Goal: Information Seeking & Learning: Find specific fact

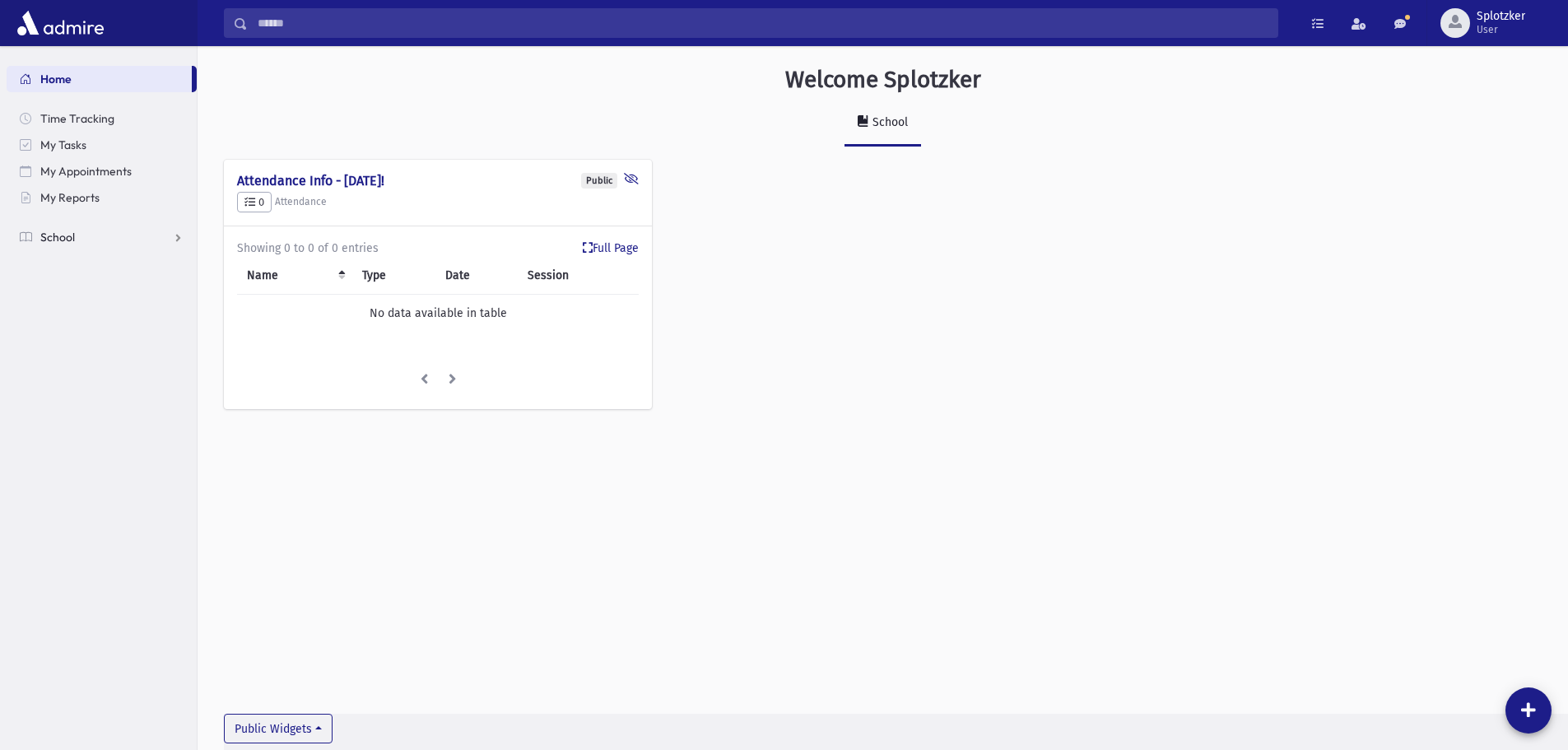
click at [73, 235] on span "School" at bounding box center [58, 237] width 35 height 15
click at [84, 263] on span "Students" at bounding box center [72, 264] width 45 height 15
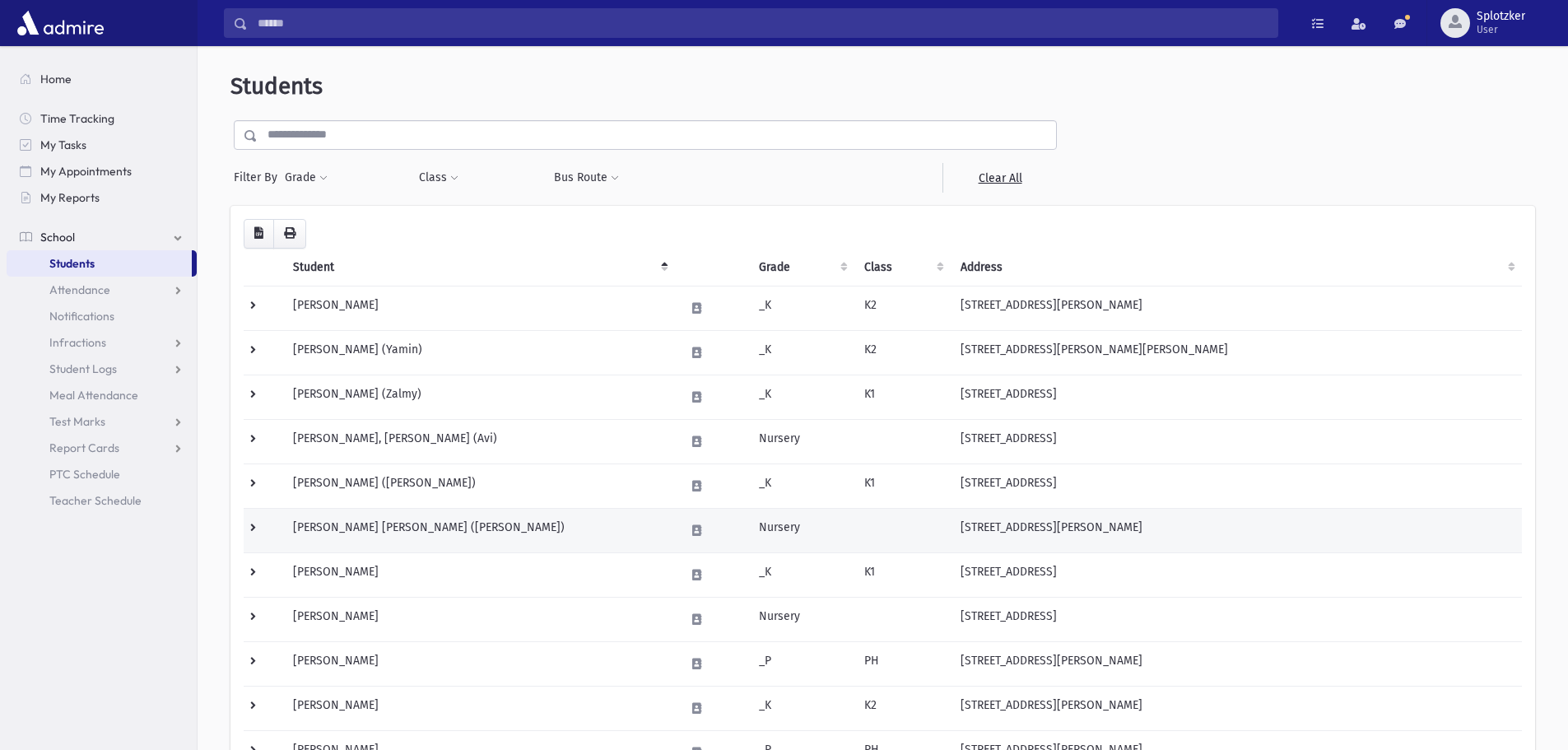
click at [574, 528] on td "[PERSON_NAME] [PERSON_NAME] ([PERSON_NAME])" at bounding box center [479, 530] width 392 height 44
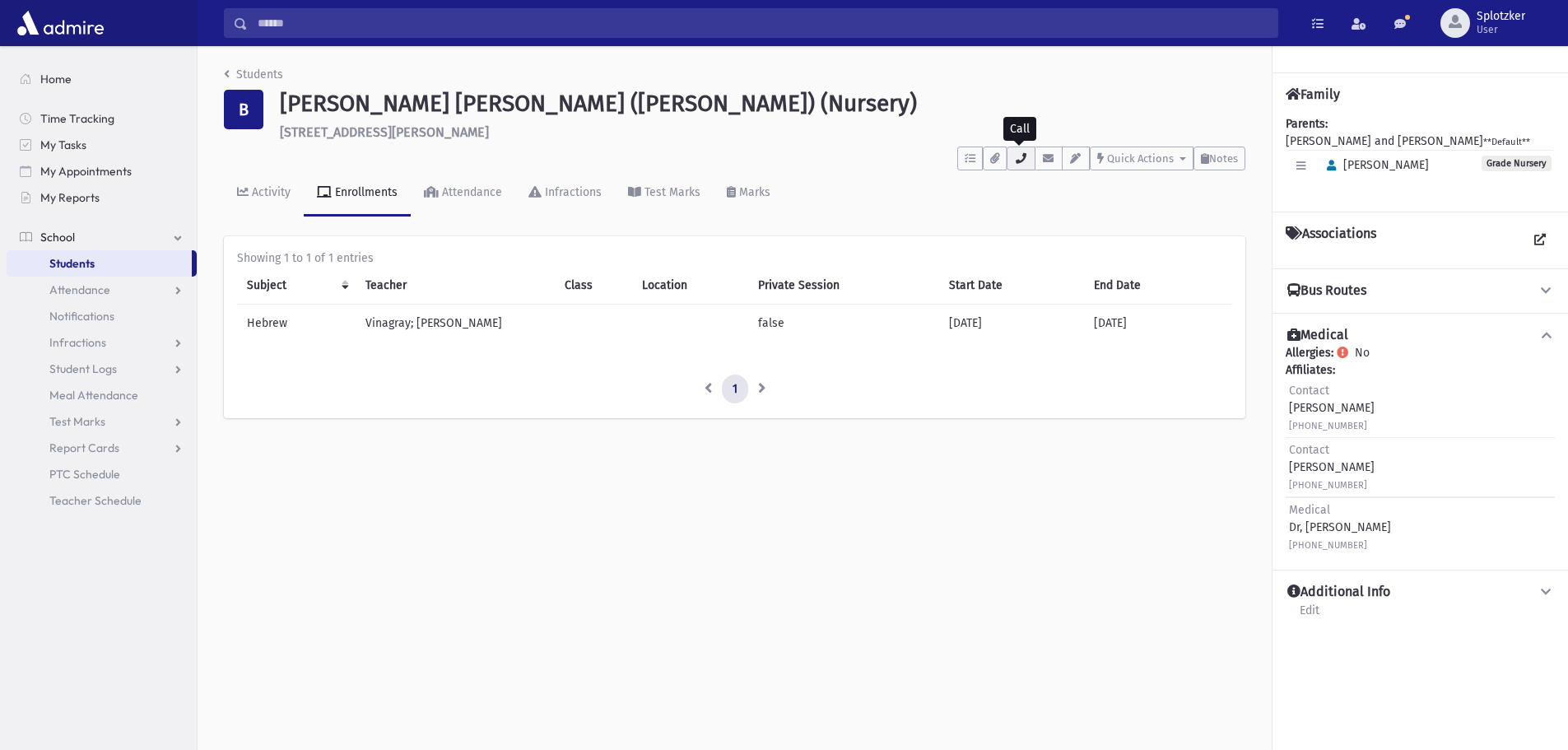
click at [1015, 153] on icon "button" at bounding box center [1020, 158] width 13 height 10
drag, startPoint x: 1119, startPoint y: 260, endPoint x: 1084, endPoint y: 261, distance: 35.0
click at [1084, 261] on link "(347) 480-6244" at bounding box center [1107, 261] width 95 height 14
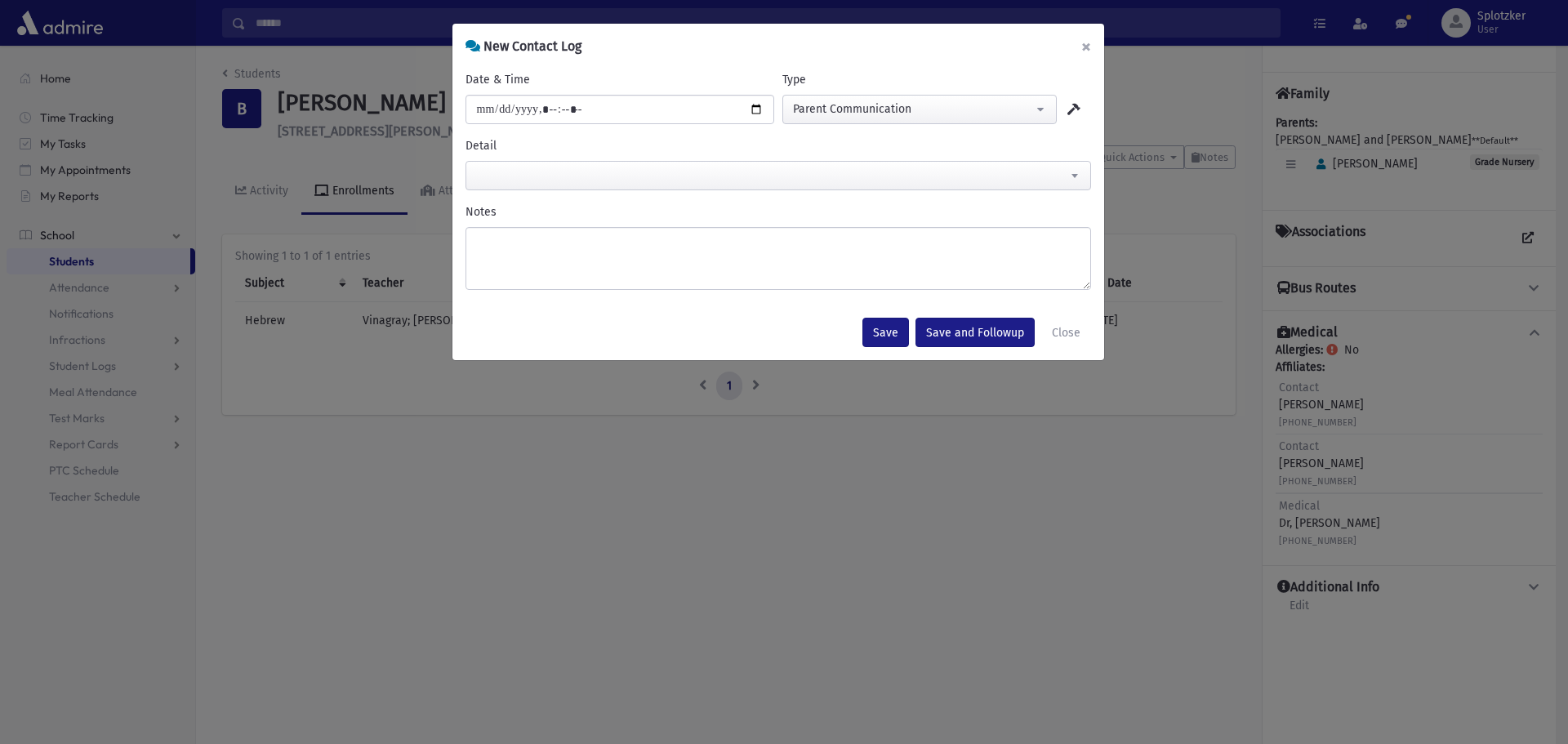
click at [1090, 49] on button "×" at bounding box center [1087, 46] width 36 height 46
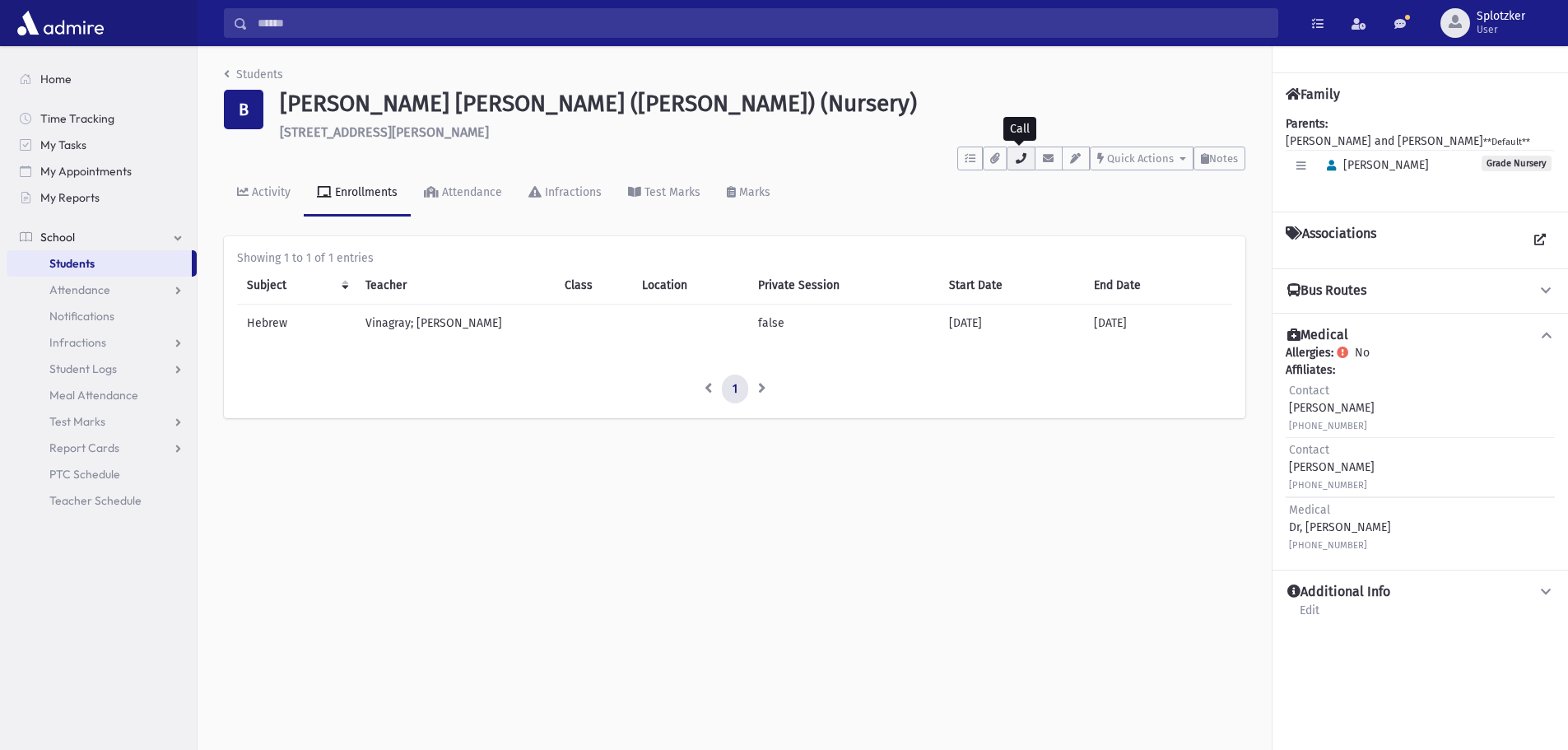
click at [1022, 150] on button "button" at bounding box center [1021, 158] width 28 height 24
drag, startPoint x: 1117, startPoint y: 264, endPoint x: 1098, endPoint y: 284, distance: 27.6
click at [1098, 284] on div "• His Cell : (347) 228-3200 • His Work : (347) 228-3200 • MAIN : (347) 480-6244…" at bounding box center [1098, 253] width 182 height 149
click at [1015, 158] on icon "button" at bounding box center [1020, 158] width 13 height 10
click at [229, 69] on link "Students" at bounding box center [253, 75] width 59 height 14
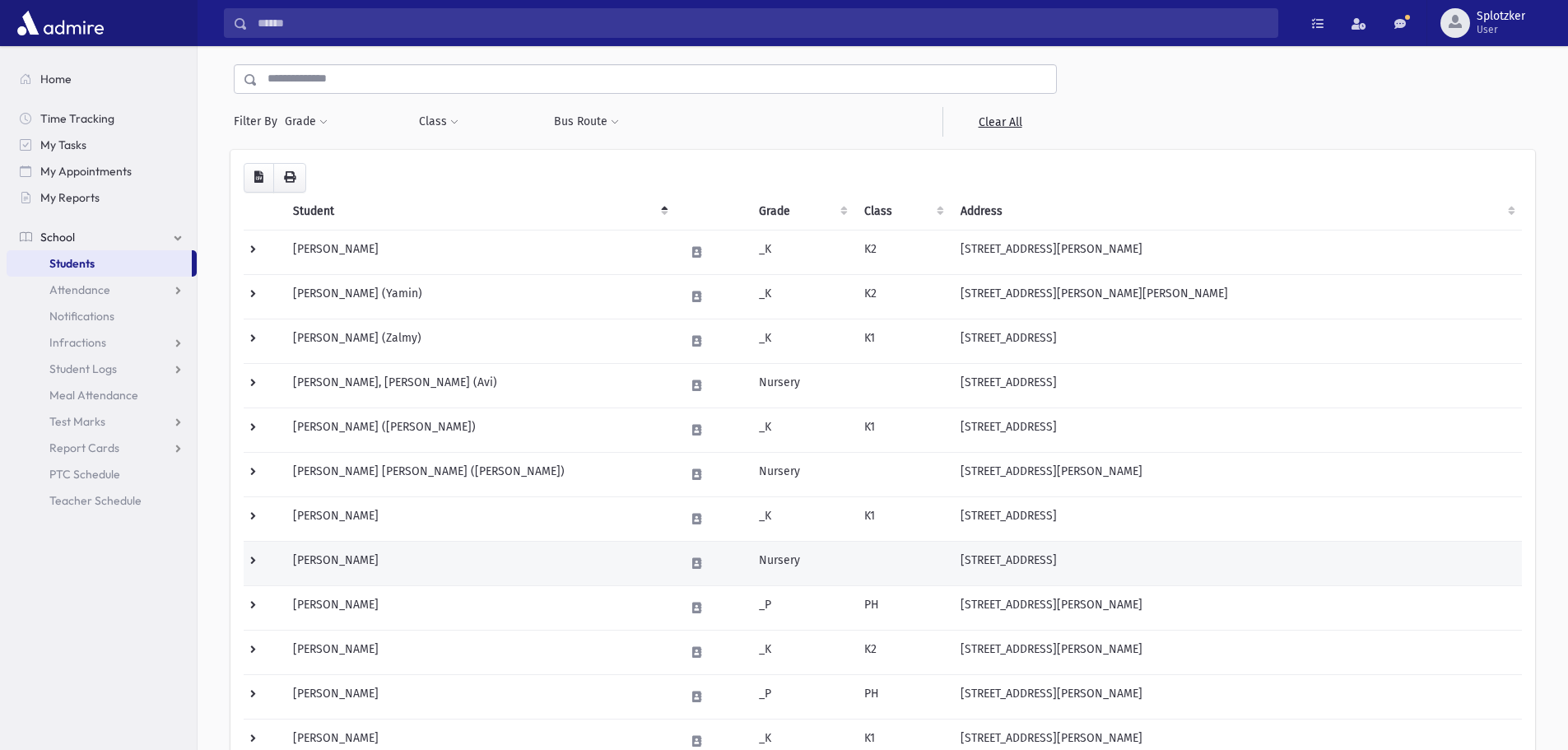
scroll to position [82, 0]
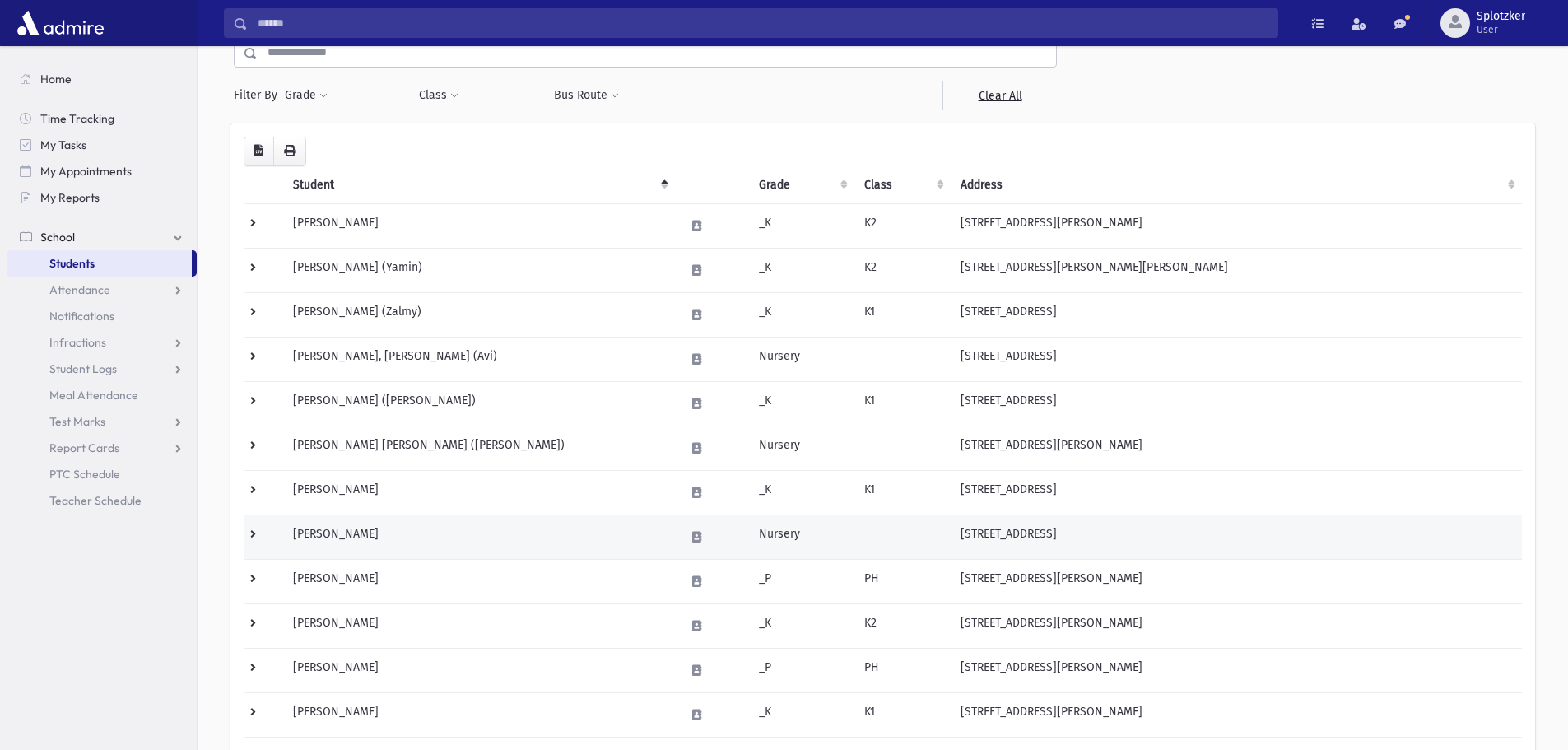
click at [490, 534] on td "[PERSON_NAME]" at bounding box center [479, 537] width 392 height 44
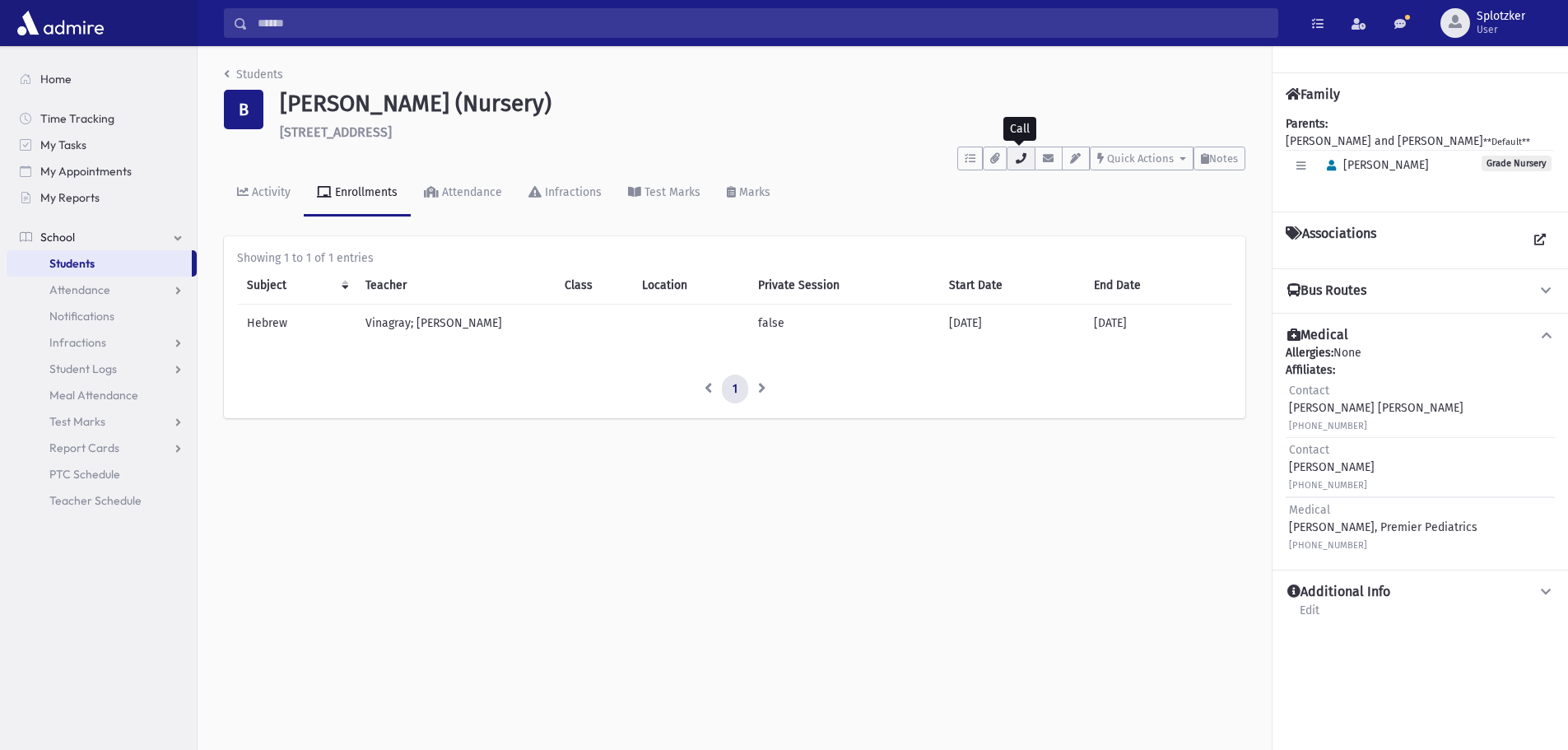
click at [1022, 158] on icon "button" at bounding box center [1020, 158] width 13 height 10
click at [231, 75] on link "Students" at bounding box center [253, 75] width 59 height 14
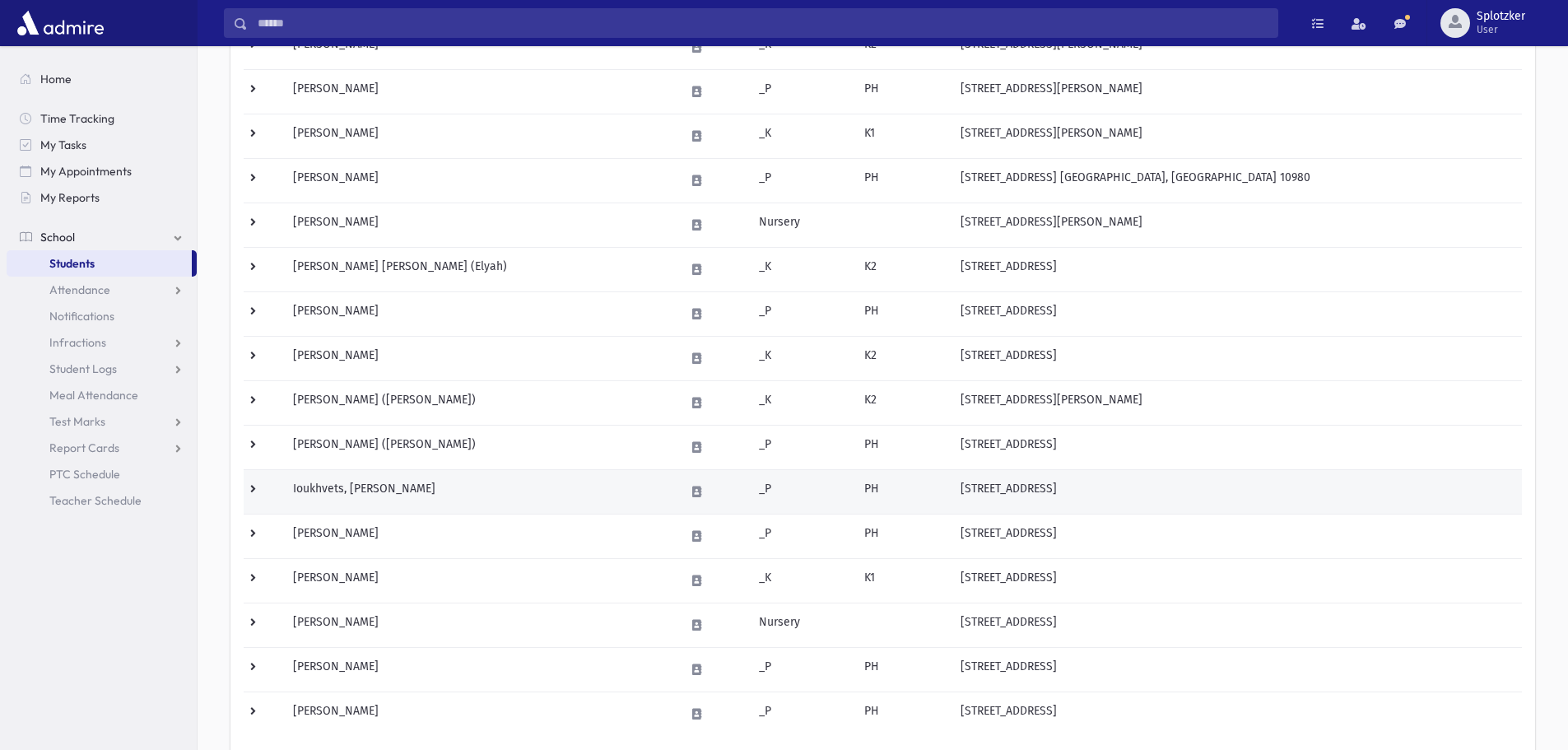
scroll to position [744, 0]
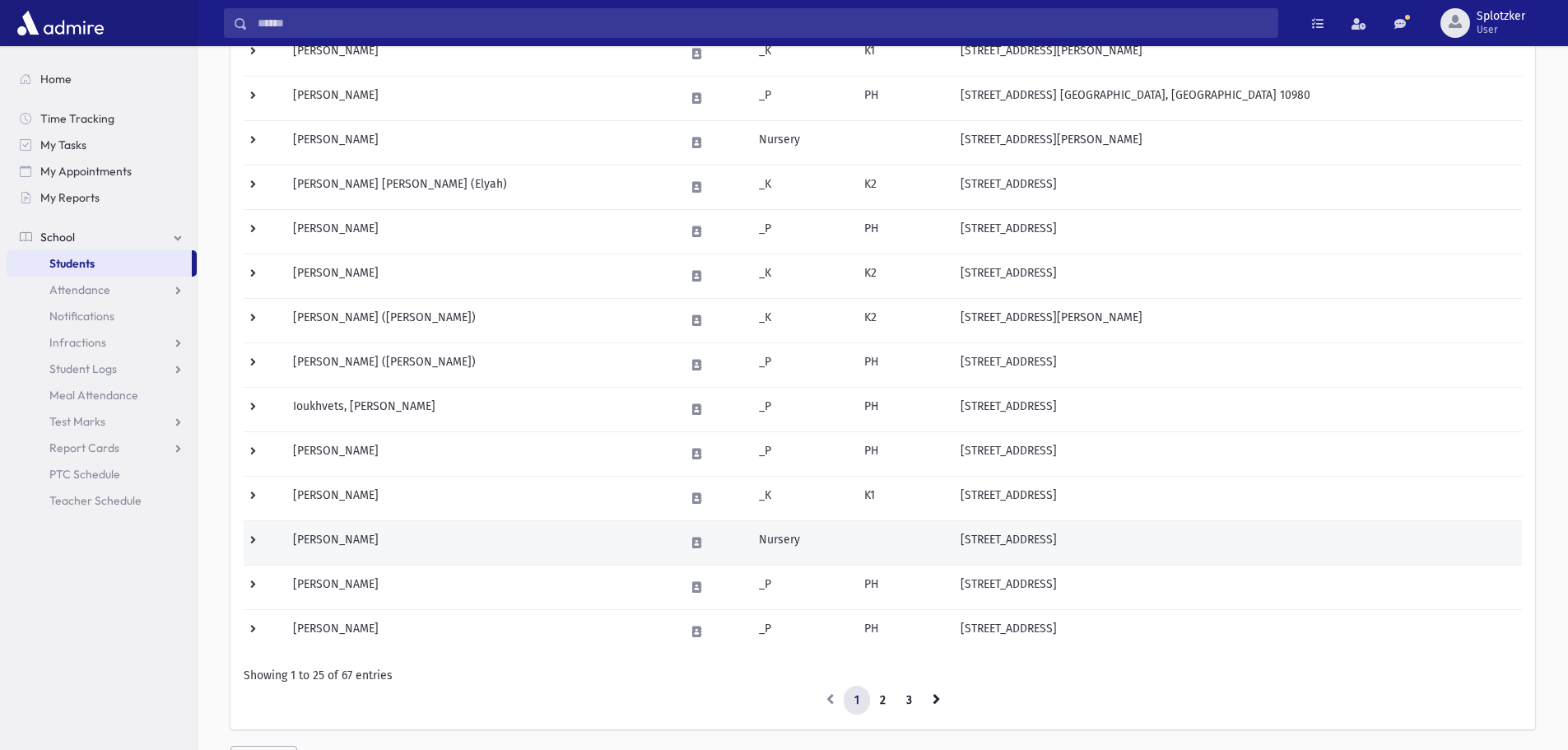
click at [433, 532] on td "[PERSON_NAME]" at bounding box center [479, 542] width 392 height 44
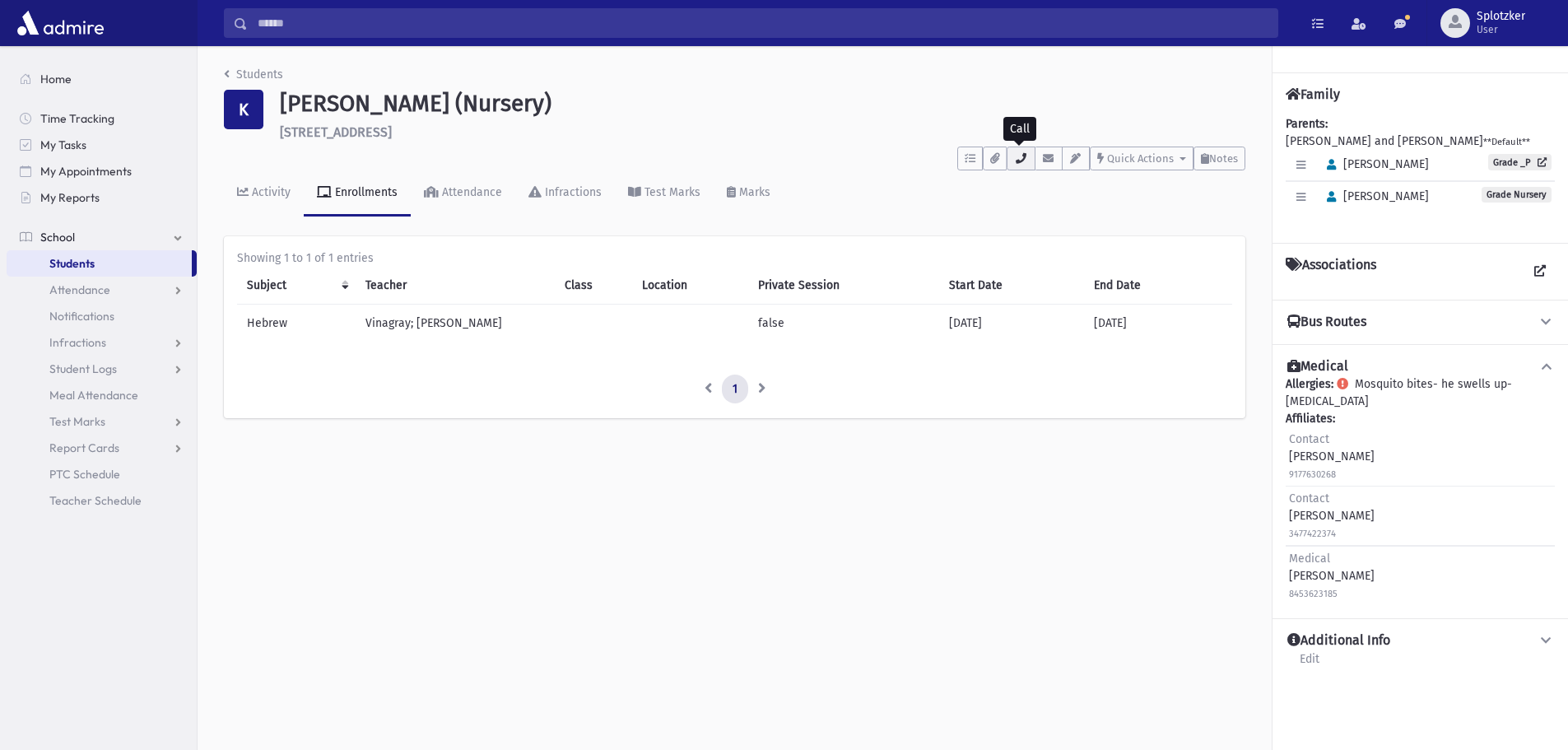
click at [1016, 159] on icon "button" at bounding box center [1020, 158] width 13 height 10
click at [227, 75] on icon "breadcrumb" at bounding box center [227, 74] width 6 height 11
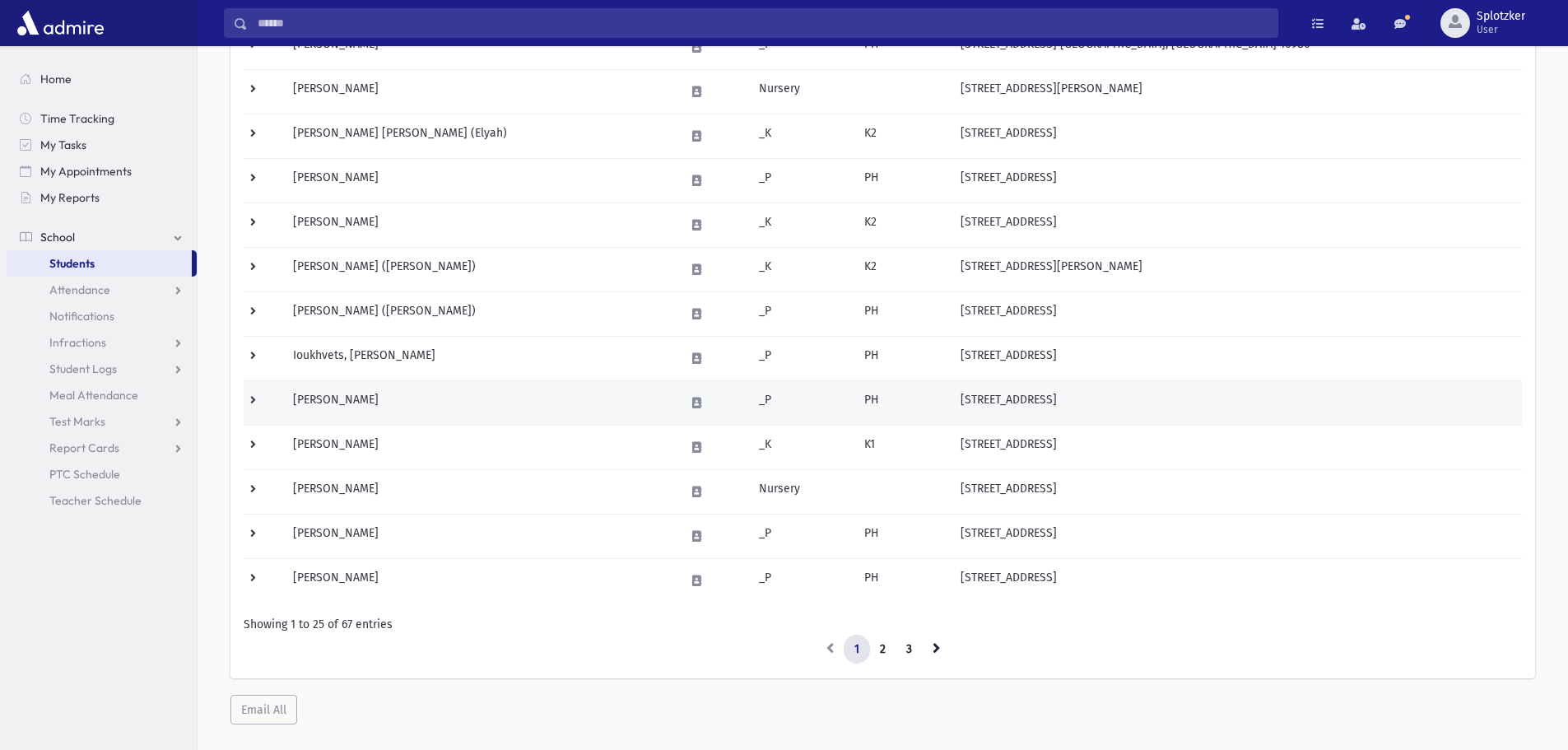
scroll to position [824, 0]
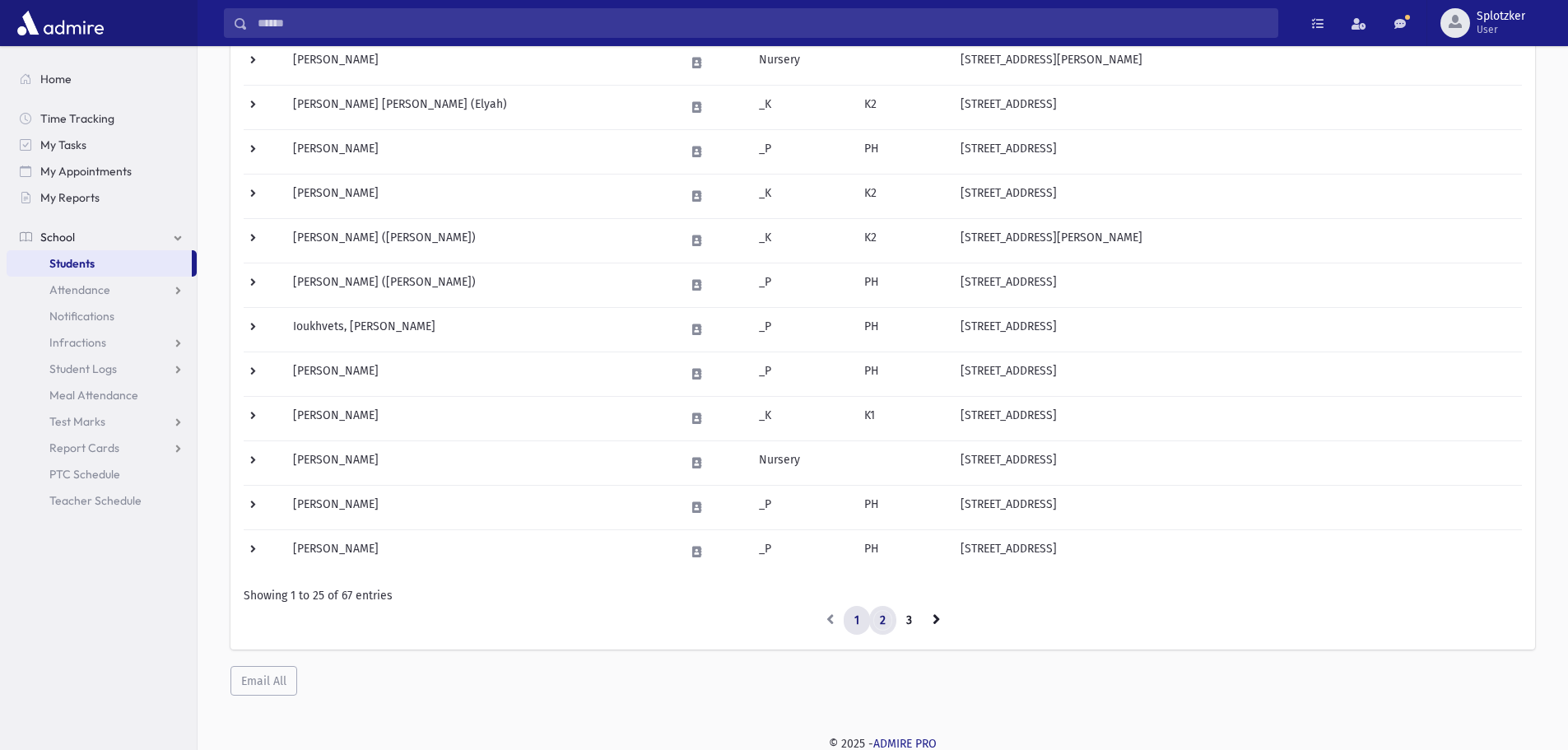
click at [879, 626] on link "2" at bounding box center [883, 621] width 27 height 29
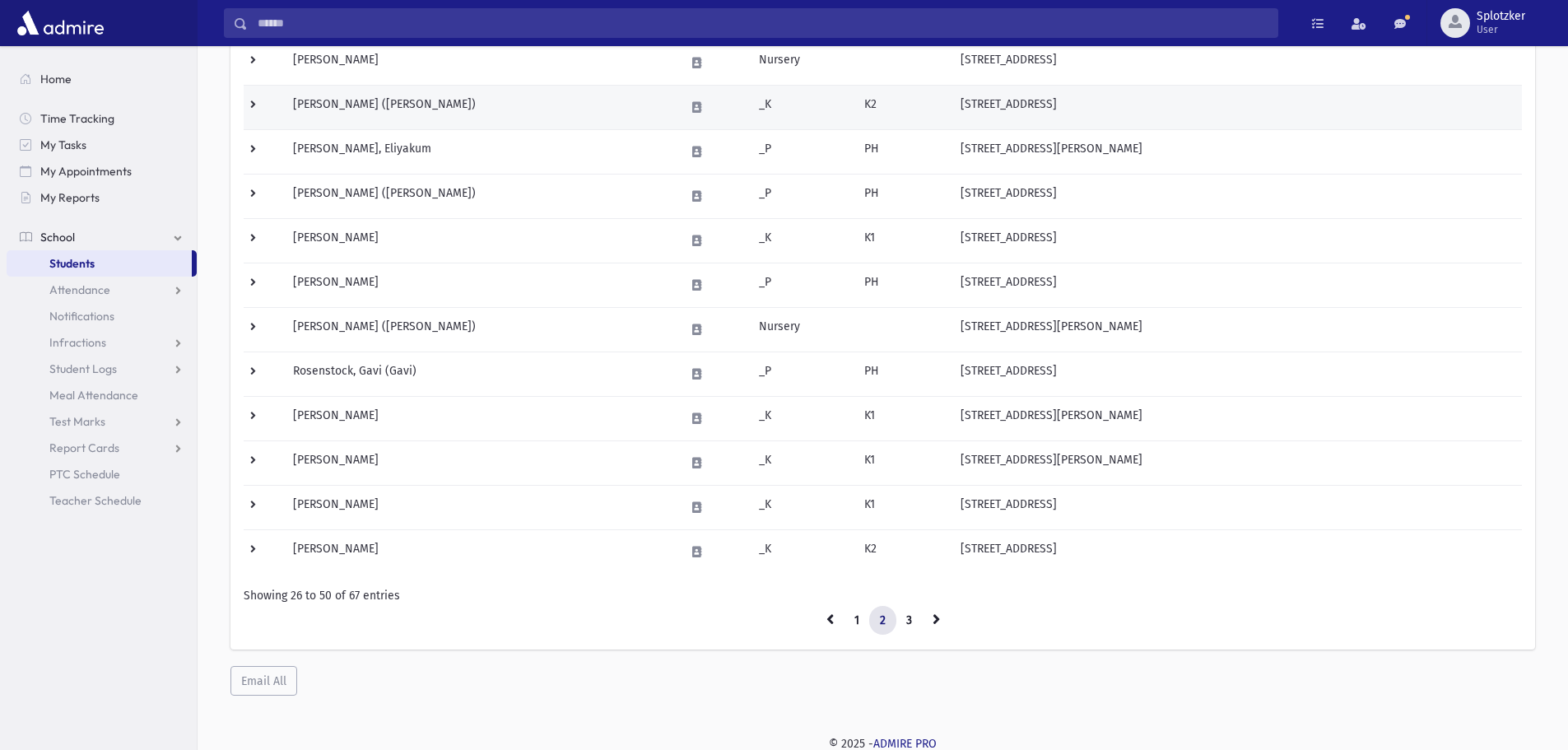
click at [434, 112] on td "Neumann, Kovi (Kovi)" at bounding box center [479, 107] width 392 height 44
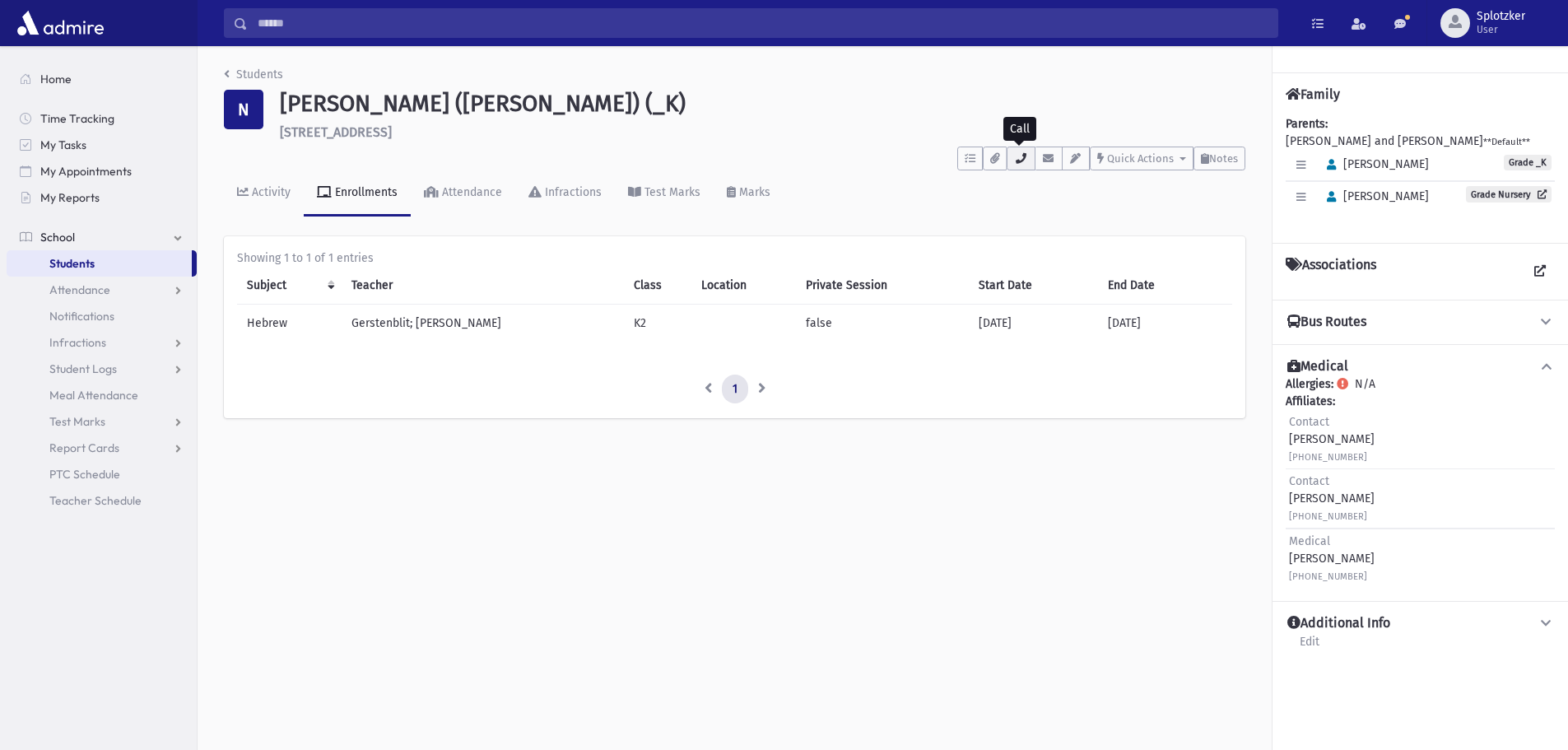
click at [1017, 159] on icon "button" at bounding box center [1020, 158] width 13 height 10
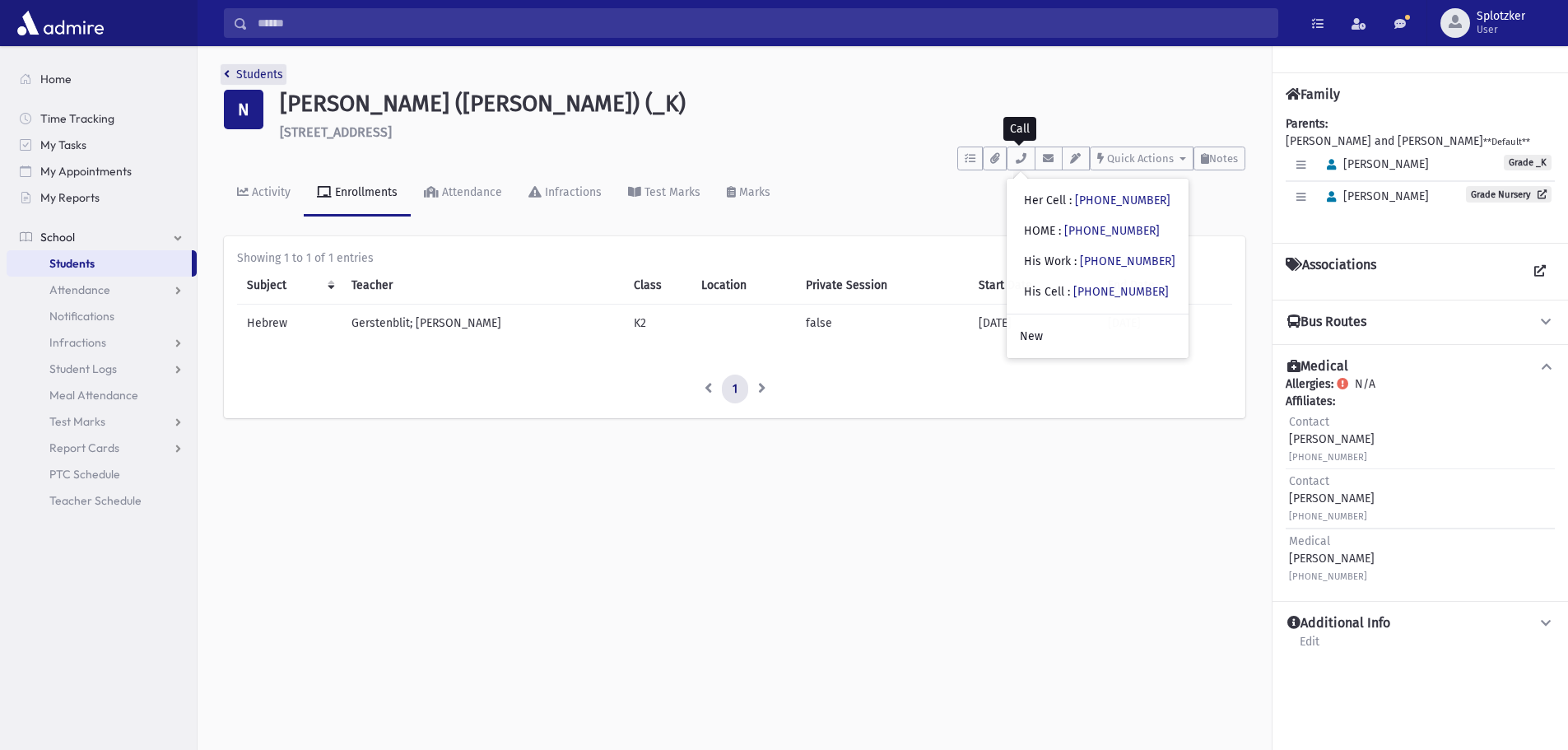
click at [231, 68] on link "Students" at bounding box center [253, 75] width 59 height 14
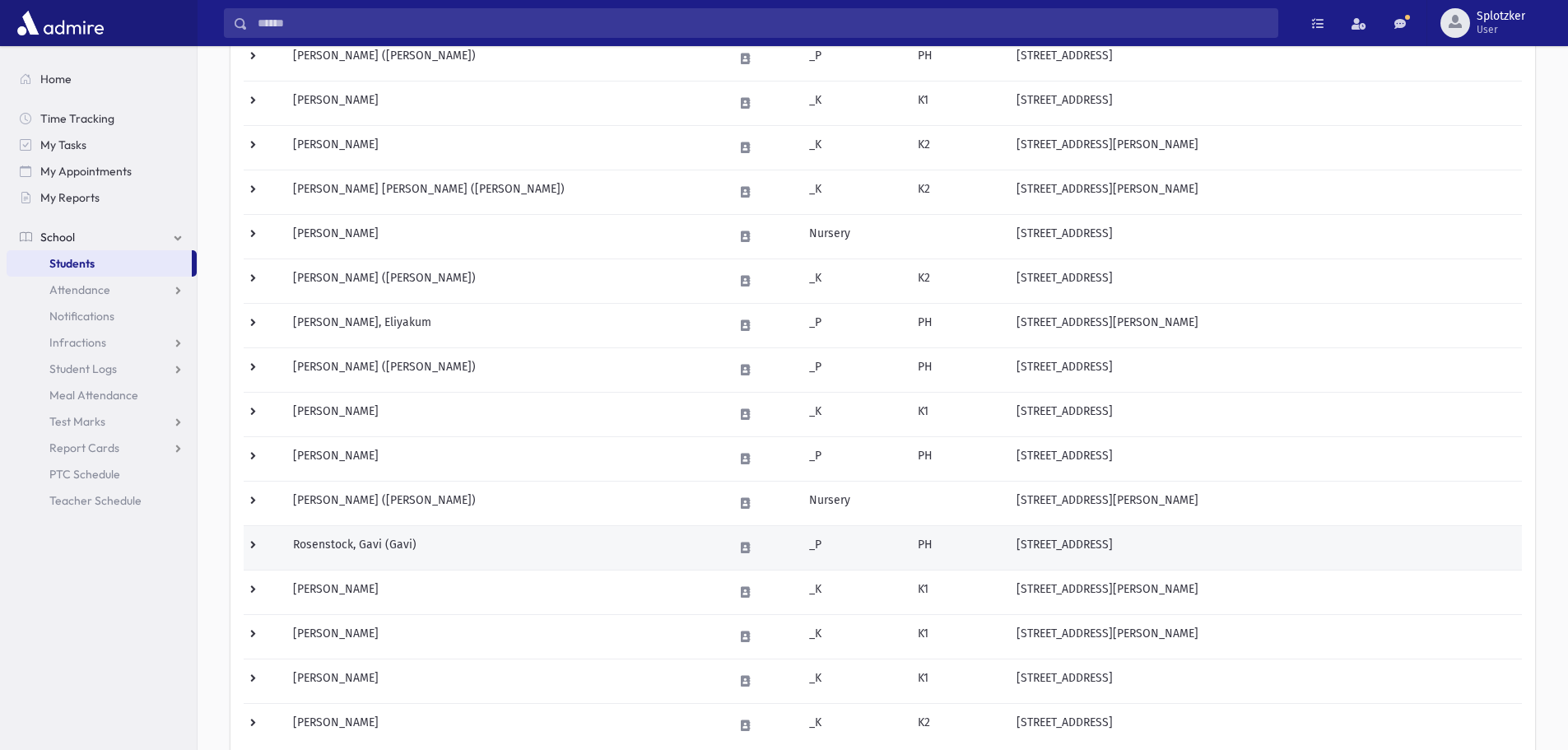
scroll to position [827, 0]
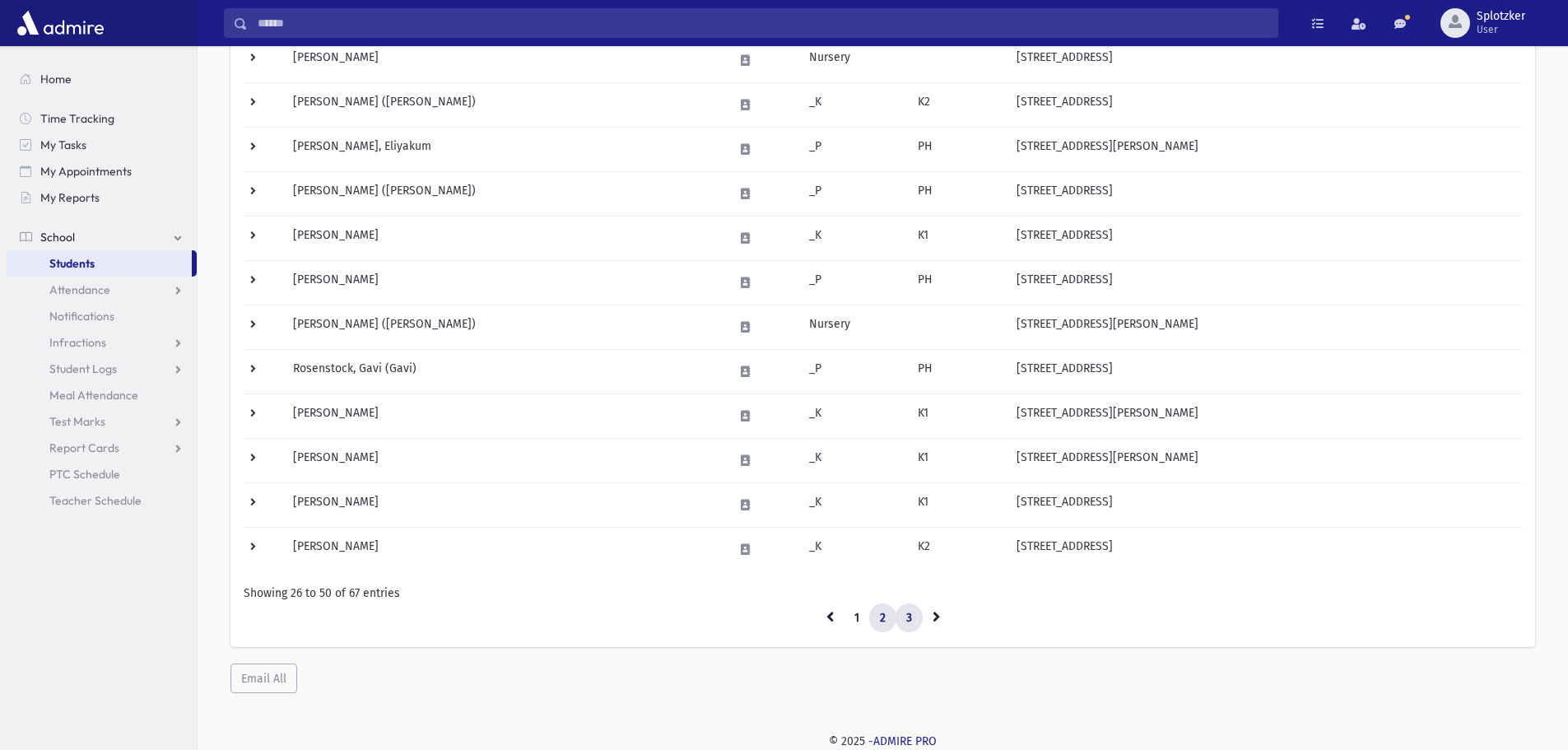
click at [910, 618] on link "3" at bounding box center [909, 618] width 27 height 29
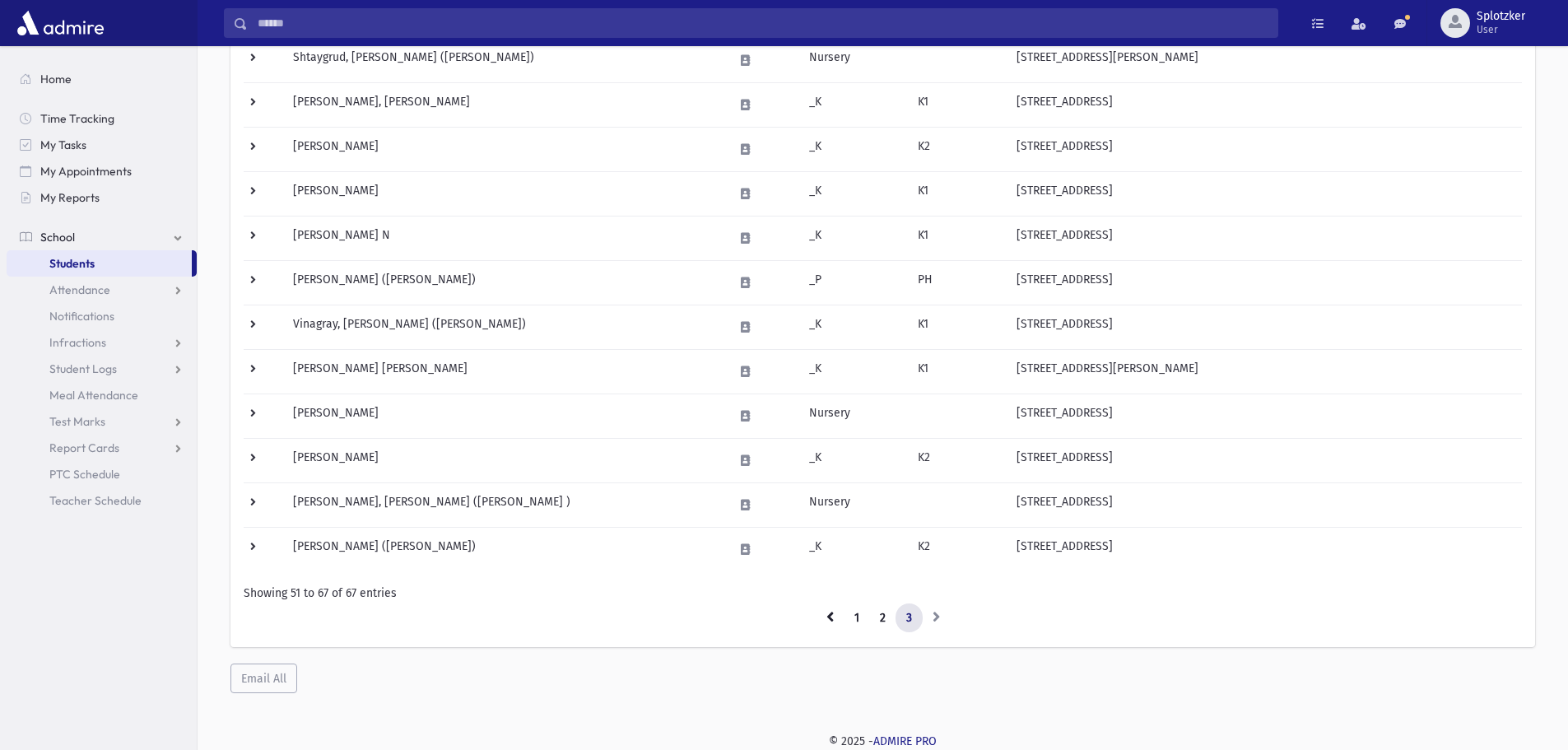
scroll to position [470, 0]
click at [700, 422] on td "Weg, Mendy" at bounding box center [503, 416] width 440 height 44
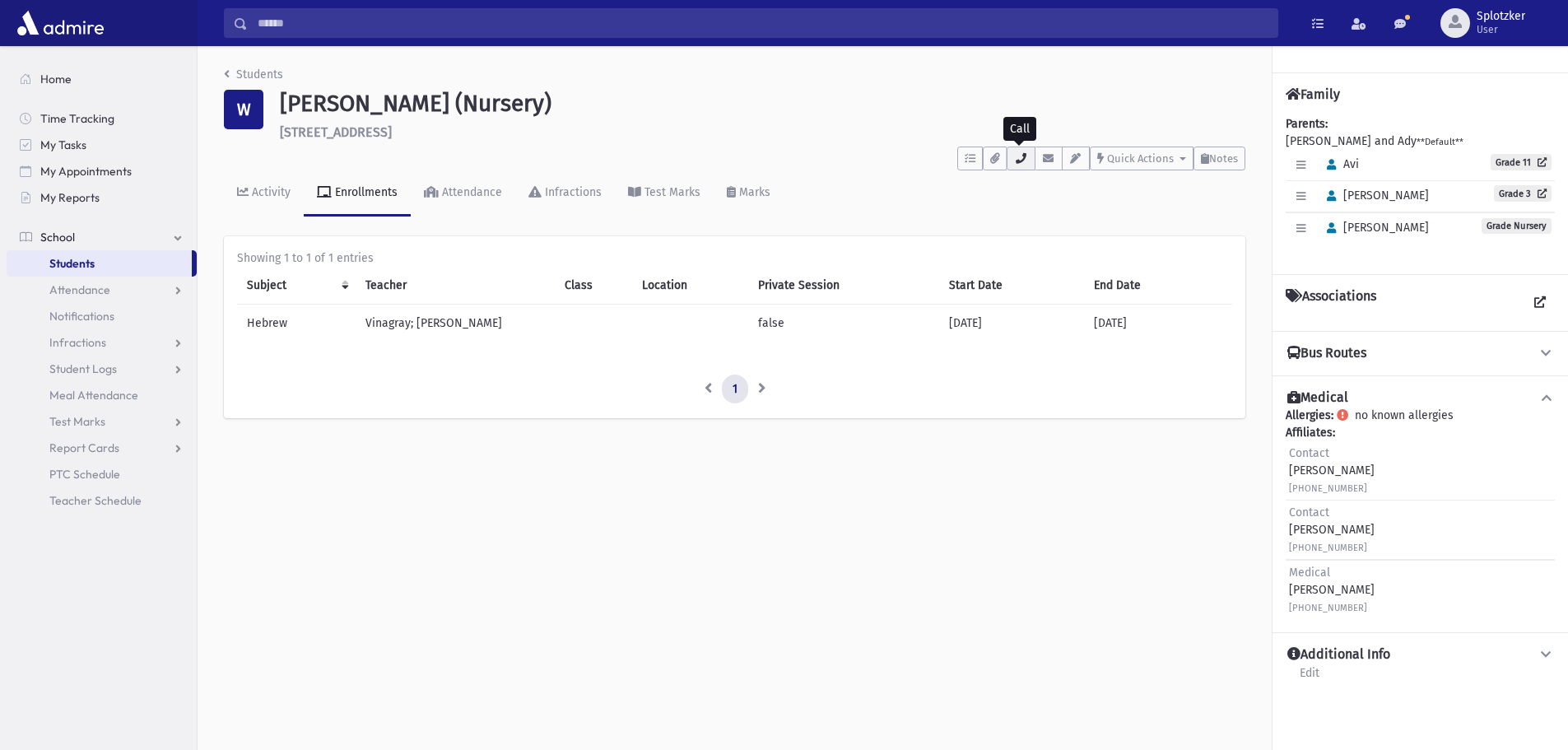
click at [1020, 158] on icon "button" at bounding box center [1020, 158] width 13 height 10
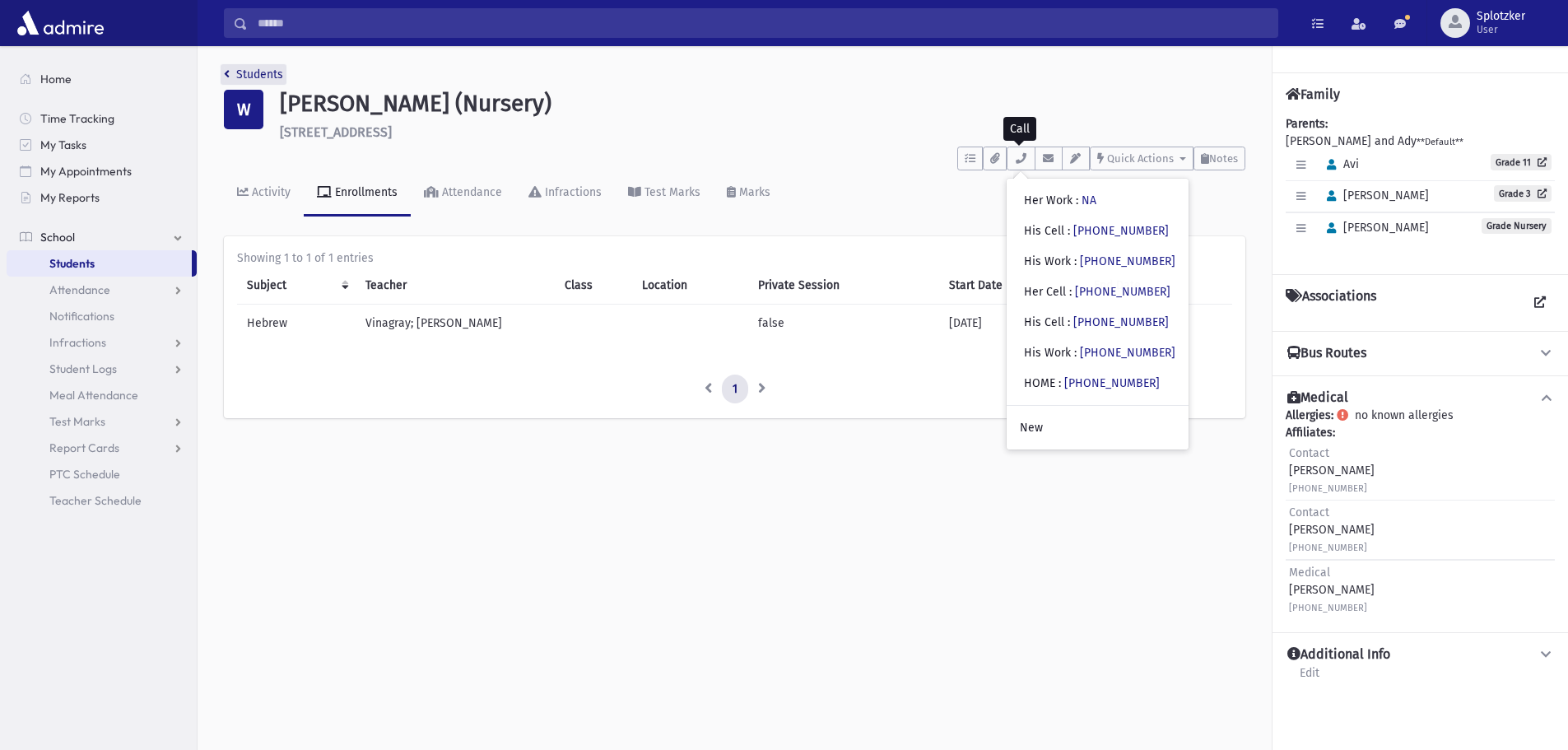
click at [228, 74] on icon "breadcrumb" at bounding box center [227, 74] width 6 height 11
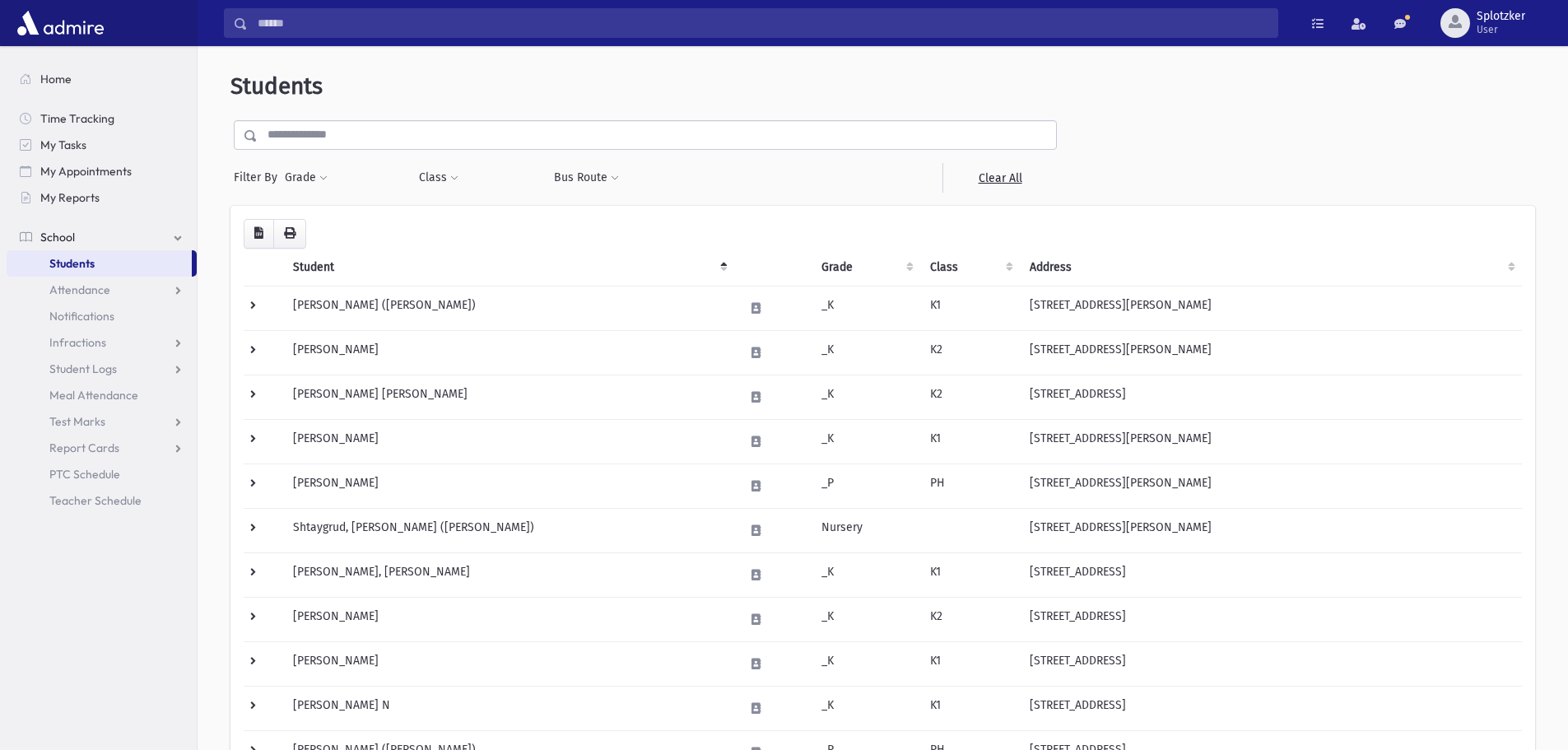
click at [476, 137] on input "text" at bounding box center [657, 134] width 799 height 29
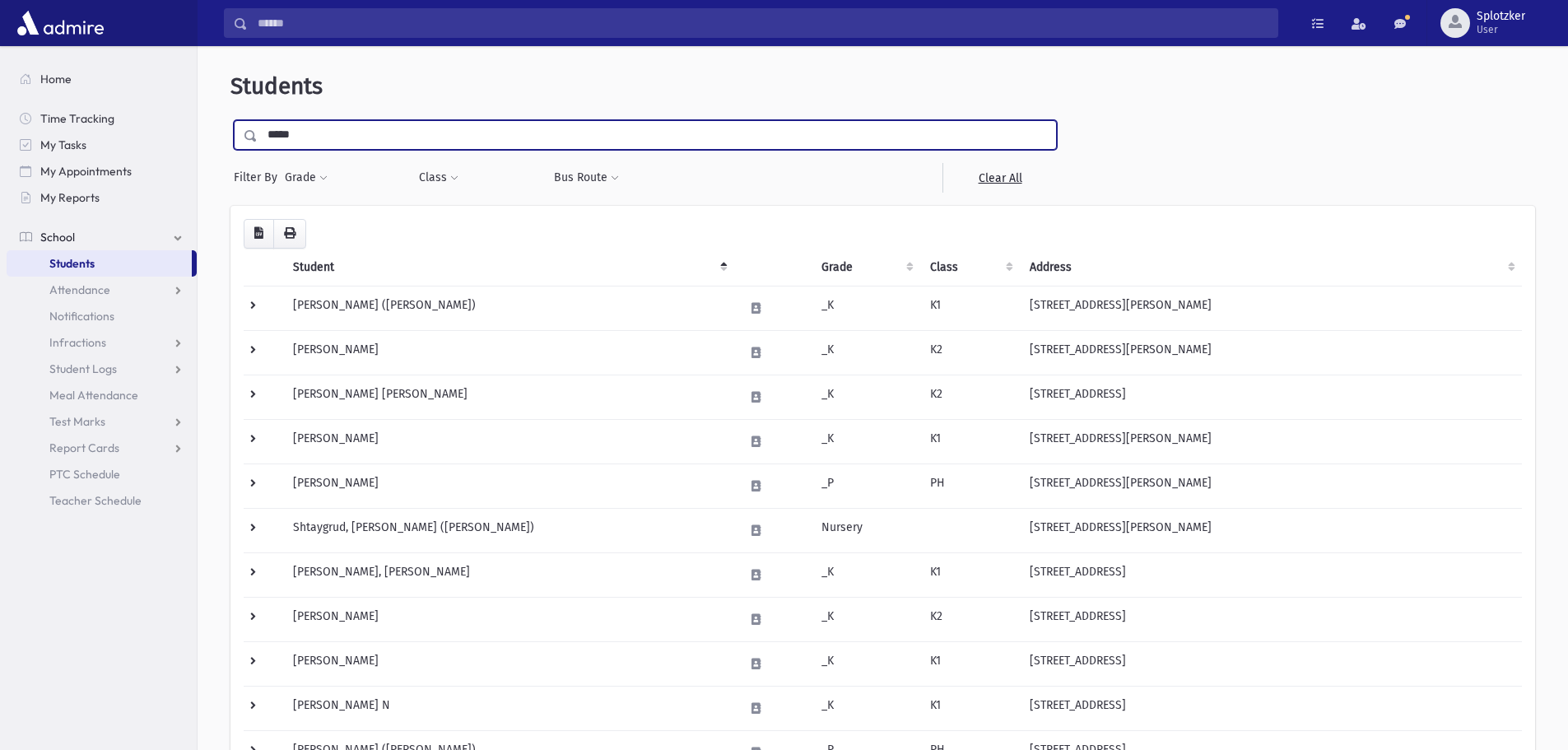
type input "*****"
click at [230, 120] on input "submit" at bounding box center [253, 131] width 46 height 23
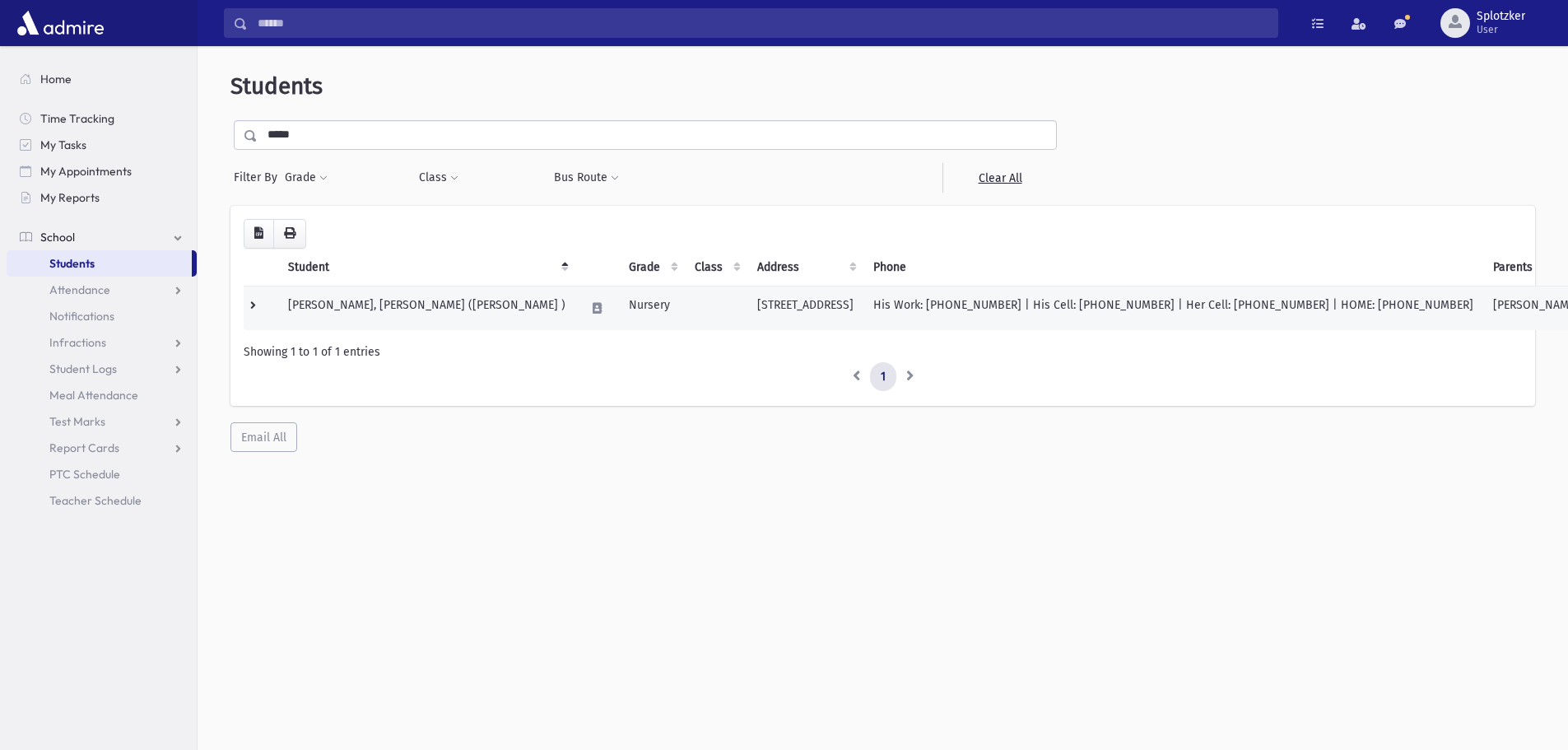
click at [748, 293] on td "[STREET_ADDRESS]" at bounding box center [805, 308] width 116 height 44
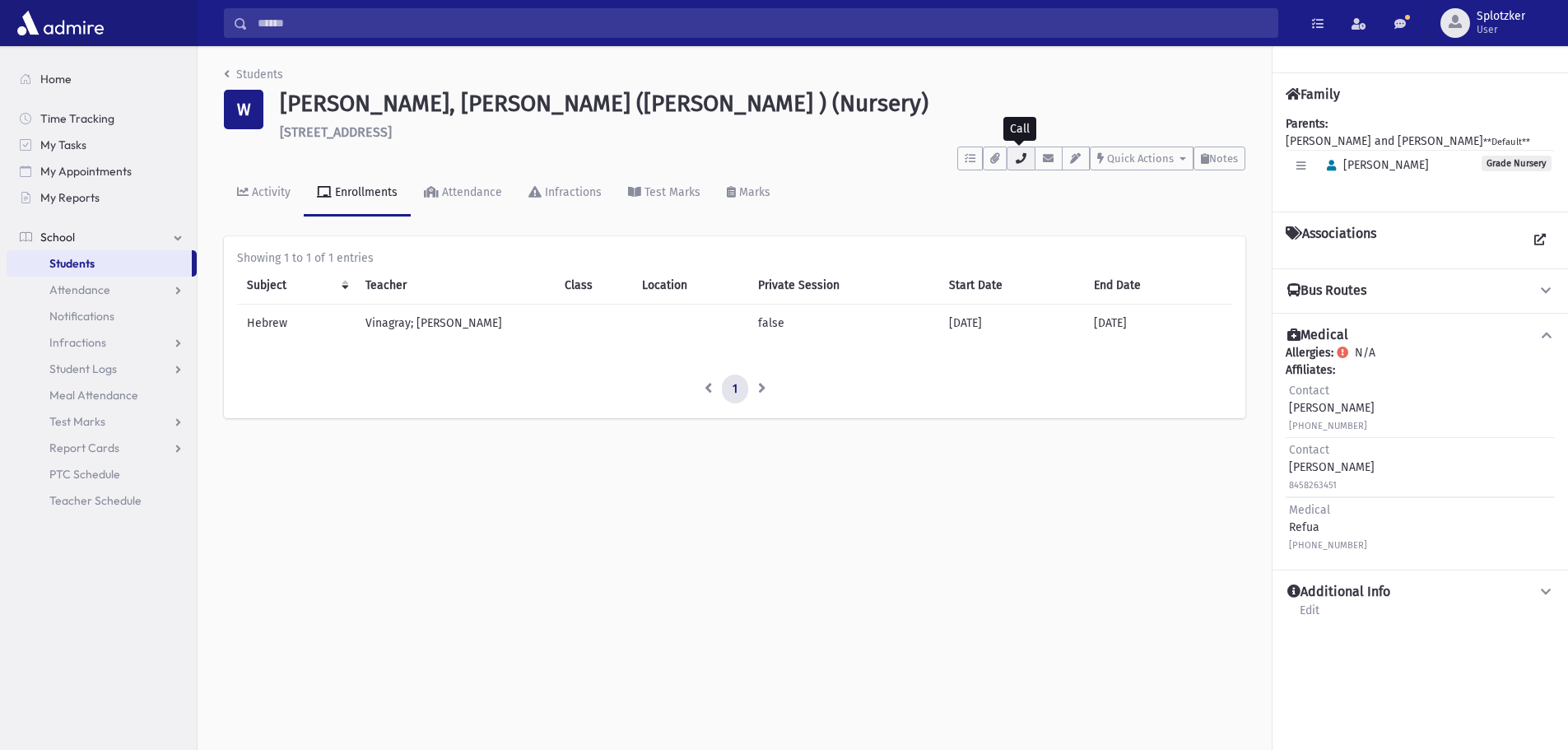
click at [1017, 155] on icon "button" at bounding box center [1020, 158] width 13 height 10
